Goal: Download file/media

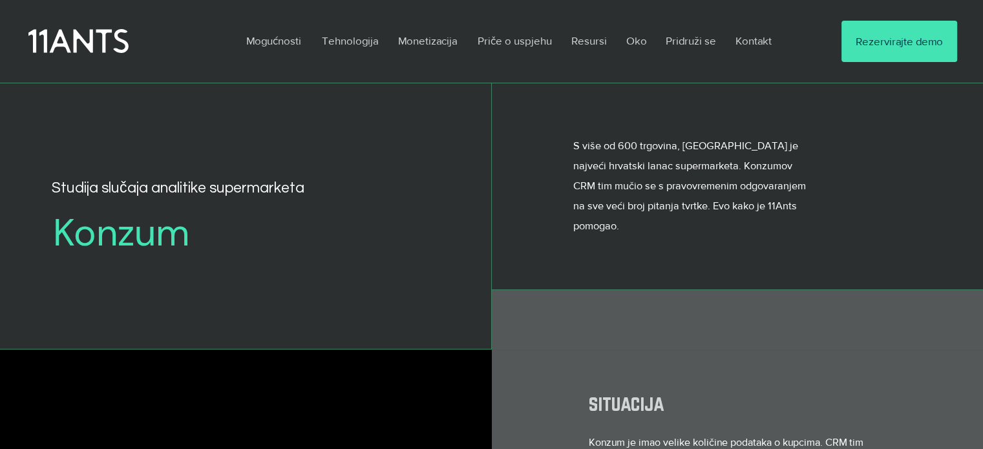
drag, startPoint x: 71, startPoint y: 47, endPoint x: 19, endPoint y: 73, distance: 57.8
click at [20, 73] on div at bounding box center [491, 41] width 983 height 83
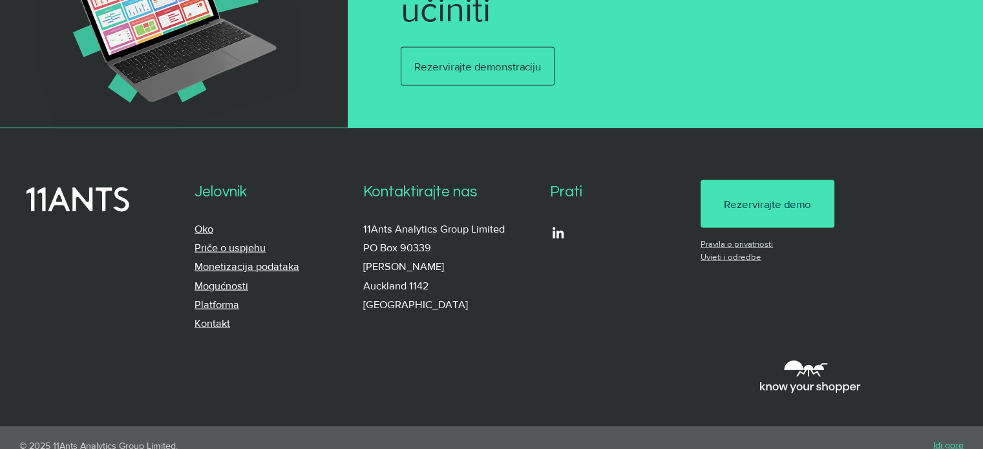
scroll to position [2726, 0]
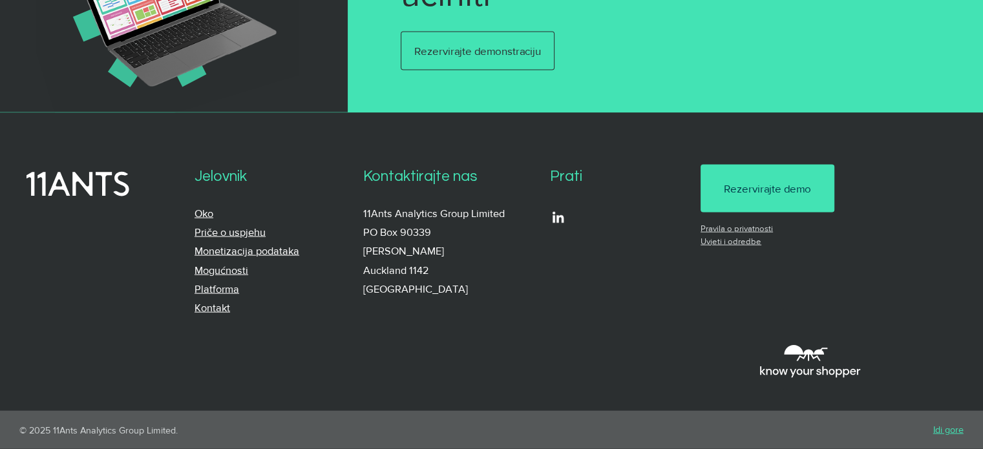
drag, startPoint x: 36, startPoint y: 176, endPoint x: 70, endPoint y: 348, distance: 175.7
click at [70, 348] on div at bounding box center [491, 262] width 983 height 298
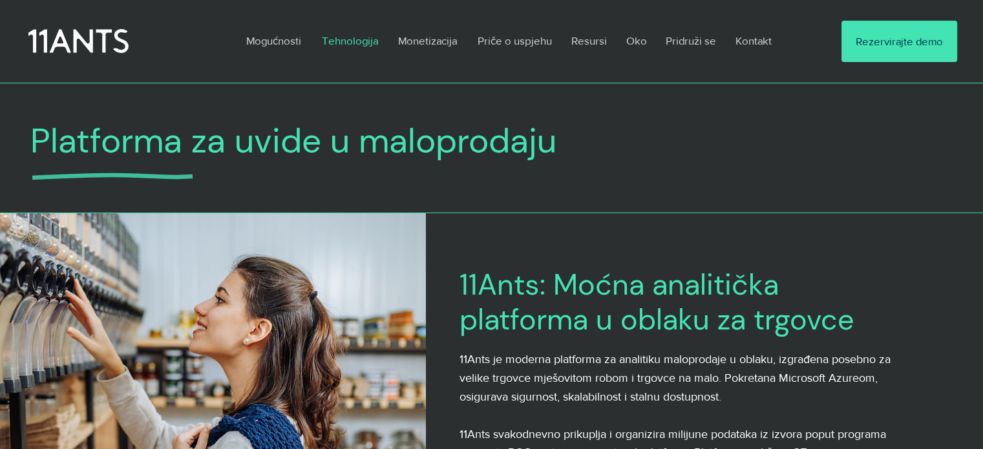
click at [74, 39] on icon at bounding box center [78, 42] width 100 height 24
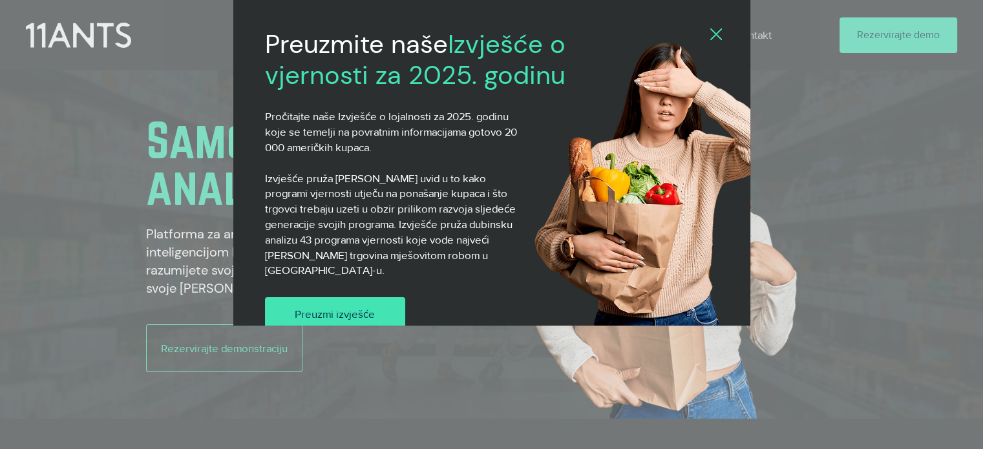
click at [325, 308] on font "Preuzmi izvješće" at bounding box center [335, 314] width 80 height 12
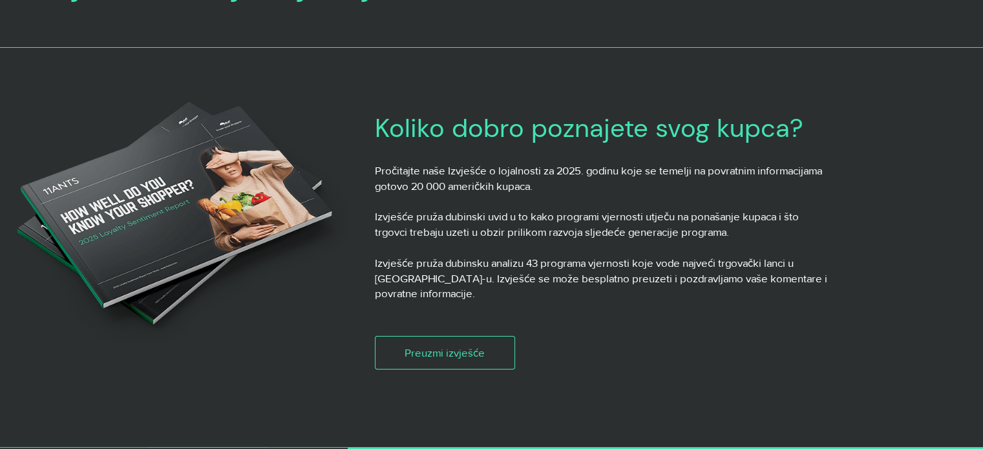
scroll to position [129, 0]
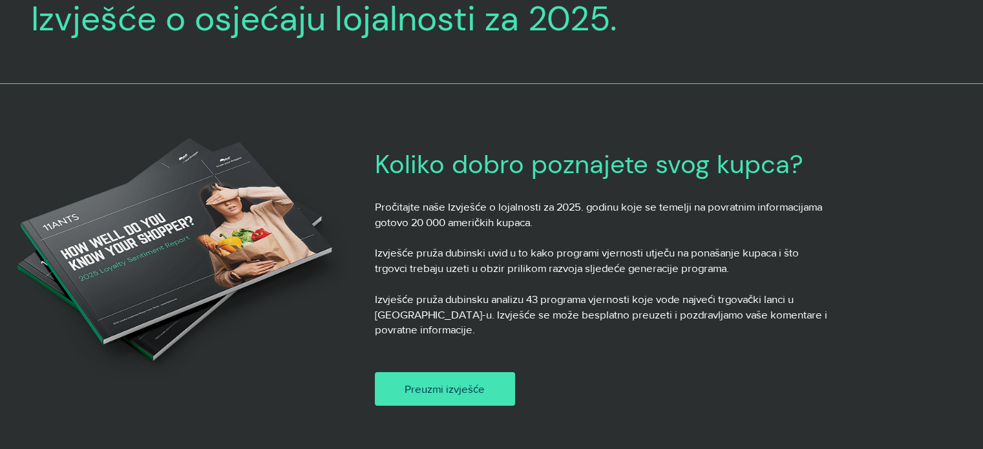
click at [416, 382] on font "Preuzmi izvješće" at bounding box center [444, 388] width 80 height 12
